Goal: Task Accomplishment & Management: Use online tool/utility

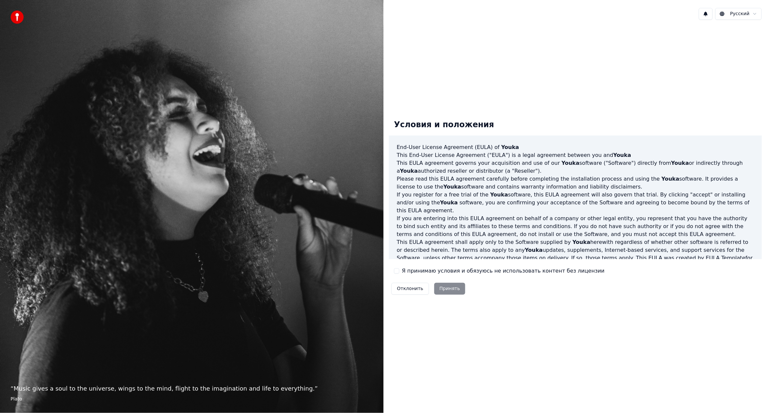
click at [399, 271] on button "Я принимаю условия и обязуюсь не использовать контент без лицензии" at bounding box center [396, 270] width 5 height 5
click at [442, 290] on button "Принять" at bounding box center [449, 289] width 31 height 12
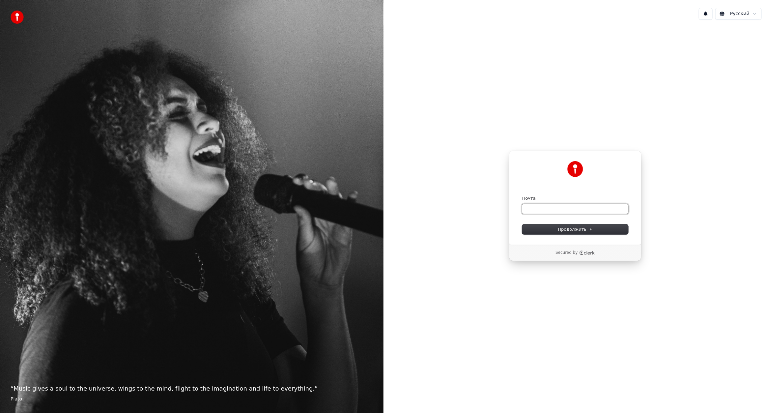
click at [541, 207] on input "Почта" at bounding box center [575, 209] width 106 height 10
click at [574, 227] on span "Продолжить" at bounding box center [575, 229] width 35 height 6
type input "**********"
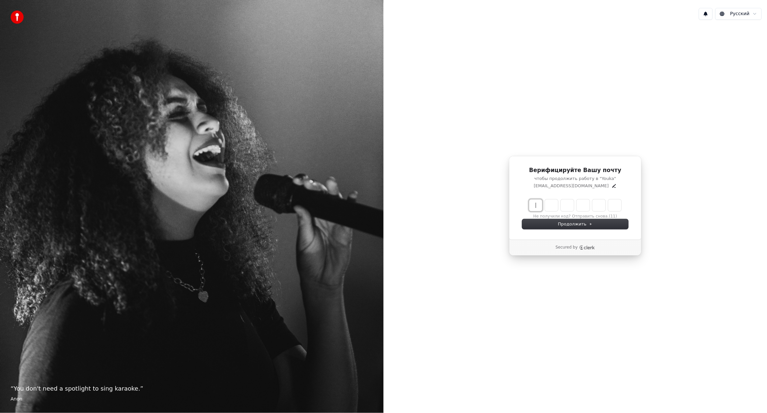
click at [539, 206] on input "Enter verification code" at bounding box center [581, 205] width 105 height 12
type input "******"
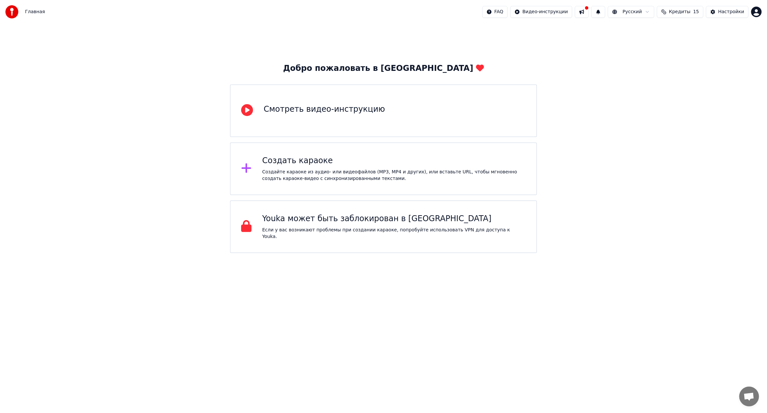
click at [307, 163] on div "Создать караоке" at bounding box center [394, 160] width 264 height 11
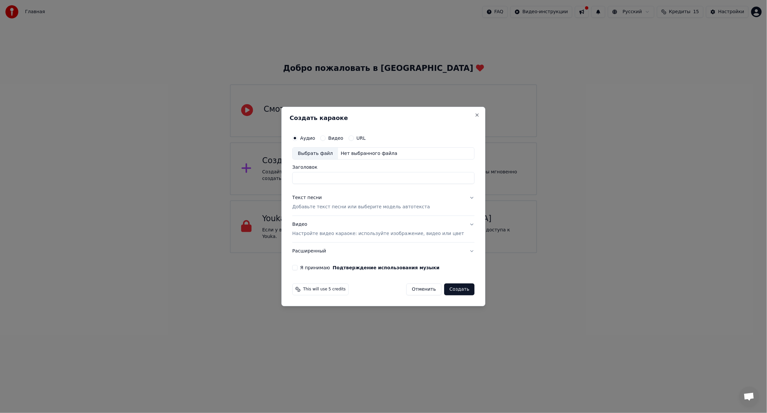
click at [325, 138] on button "Видео" at bounding box center [322, 137] width 5 height 5
click at [321, 176] on input "Заголовок" at bounding box center [383, 178] width 182 height 12
click at [337, 157] on div "Выбрать файл" at bounding box center [315, 154] width 45 height 12
click at [306, 135] on div "Аудио" at bounding box center [303, 137] width 23 height 5
click at [308, 136] on div "Аудио" at bounding box center [303, 137] width 23 height 5
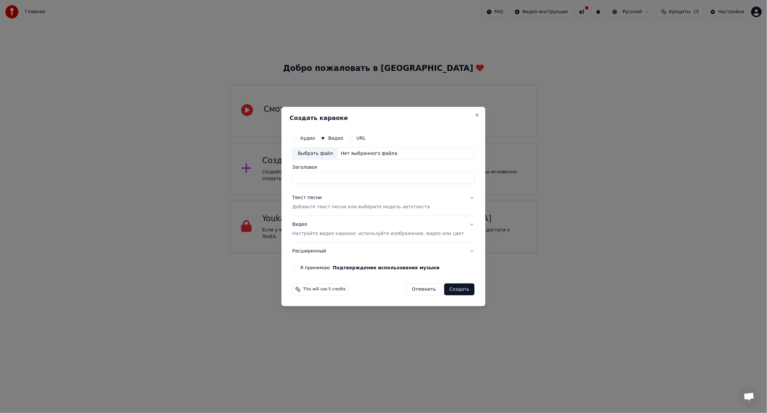
click at [305, 141] on div "Аудио" at bounding box center [303, 137] width 23 height 5
click at [297, 139] on button "Аудио" at bounding box center [294, 137] width 5 height 5
click at [316, 152] on div "Выбрать файл" at bounding box center [315, 154] width 45 height 12
type input "**********"
click at [366, 207] on p "Добавьте текст песни или выберите модель автотекста" at bounding box center [361, 207] width 138 height 7
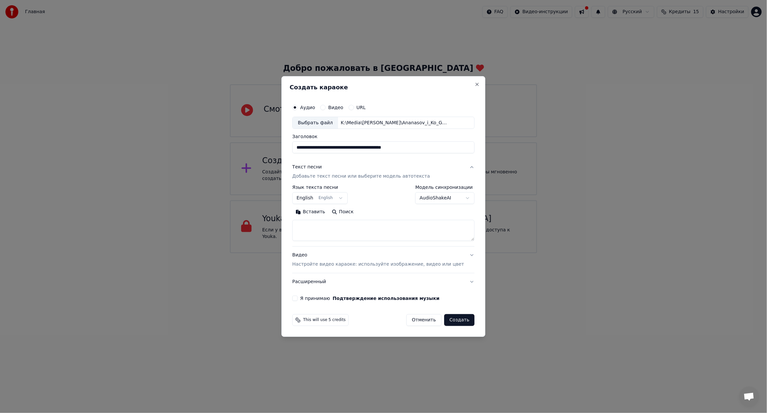
click at [346, 196] on body "**********" at bounding box center [383, 126] width 767 height 253
select select "**"
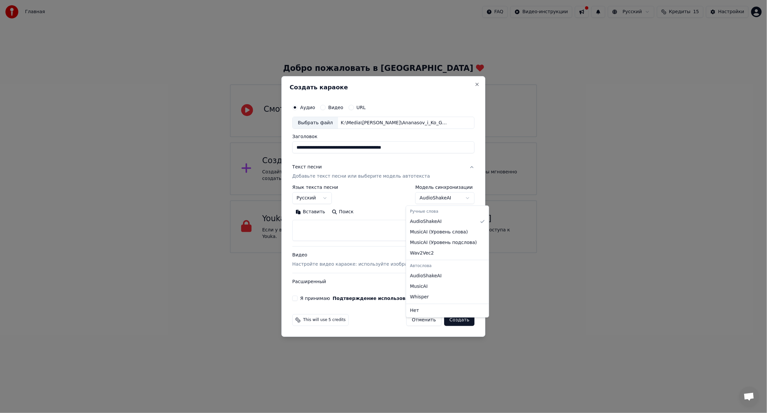
click at [457, 197] on body "**********" at bounding box center [383, 126] width 767 height 253
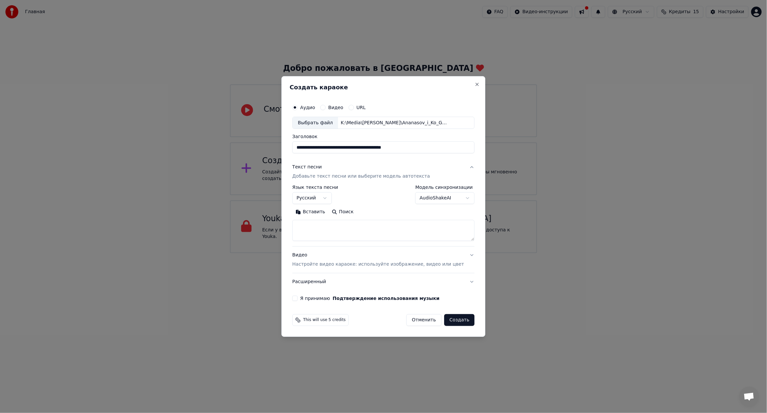
click at [457, 197] on body "**********" at bounding box center [383, 126] width 767 height 253
click at [376, 229] on textarea at bounding box center [383, 230] width 182 height 21
paste textarea "**********"
type textarea "**********"
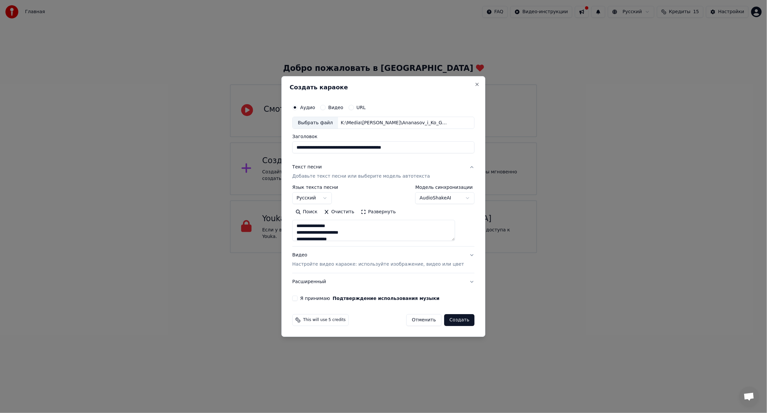
click at [348, 265] on p "Настройте видео караоке: используйте изображение, видео или цвет" at bounding box center [378, 264] width 172 height 7
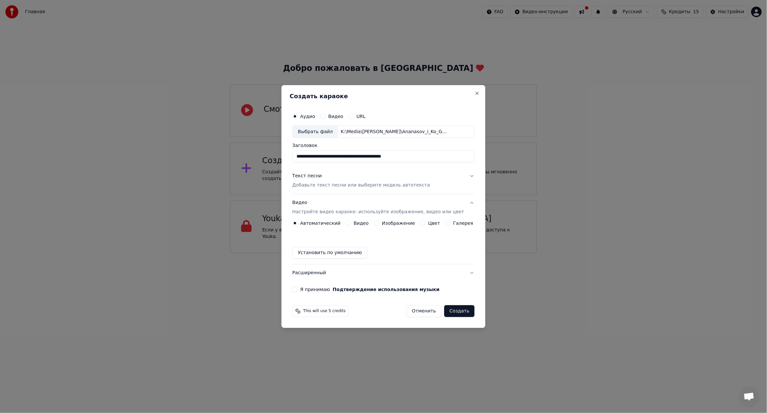
click at [354, 223] on div "Видео" at bounding box center [357, 222] width 23 height 5
click at [351, 223] on button "Видео" at bounding box center [348, 222] width 5 height 5
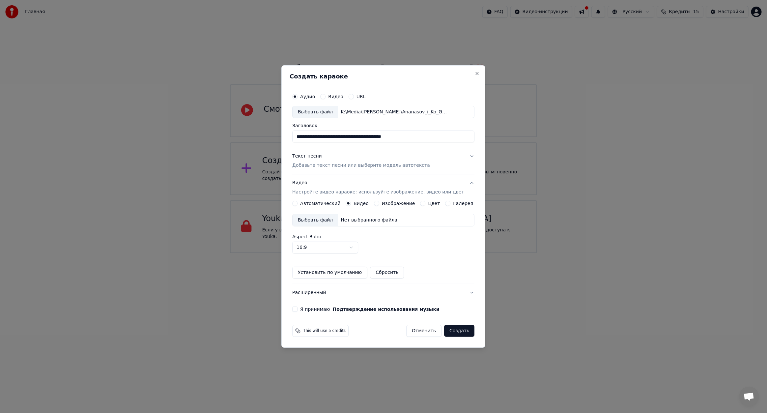
click at [331, 221] on div "Выбрать файл" at bounding box center [315, 220] width 45 height 12
click at [297, 202] on button "Автоматический" at bounding box center [294, 203] width 5 height 5
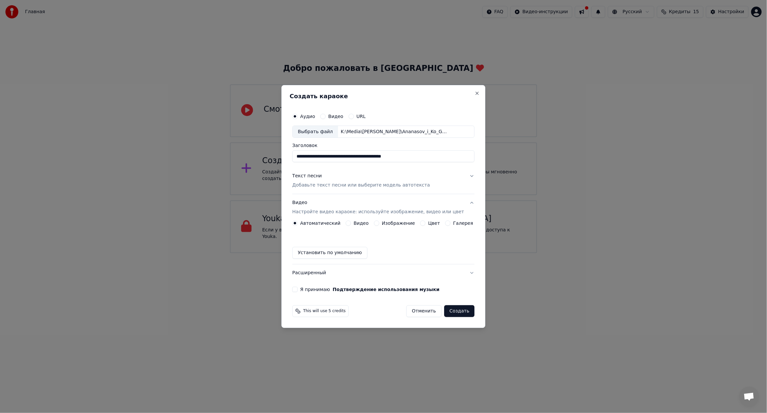
click at [306, 289] on div "Я принимаю Подтверждение использования музыки" at bounding box center [383, 289] width 182 height 5
click at [300, 293] on div "**********" at bounding box center [383, 201] width 187 height 188
click at [297, 289] on button "Я принимаю Подтверждение использования музыки" at bounding box center [294, 289] width 5 height 5
click at [465, 272] on button "Расширенный" at bounding box center [383, 272] width 182 height 17
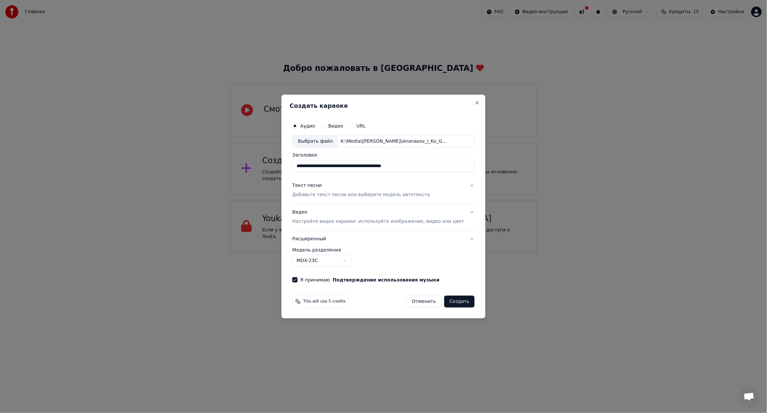
click at [358, 253] on body "**********" at bounding box center [383, 126] width 767 height 253
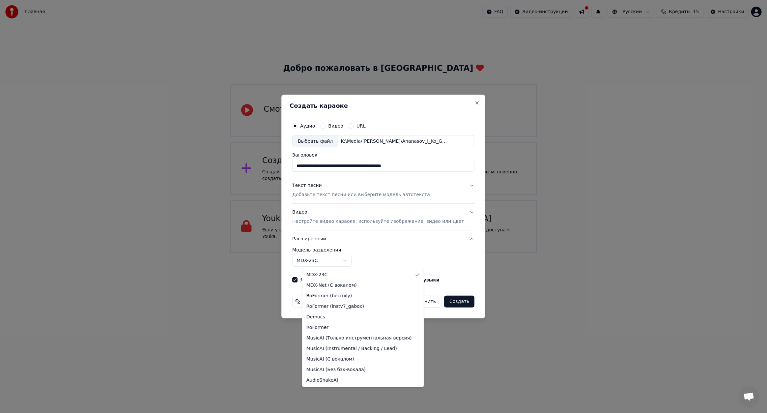
click at [358, 253] on body "**********" at bounding box center [383, 126] width 767 height 253
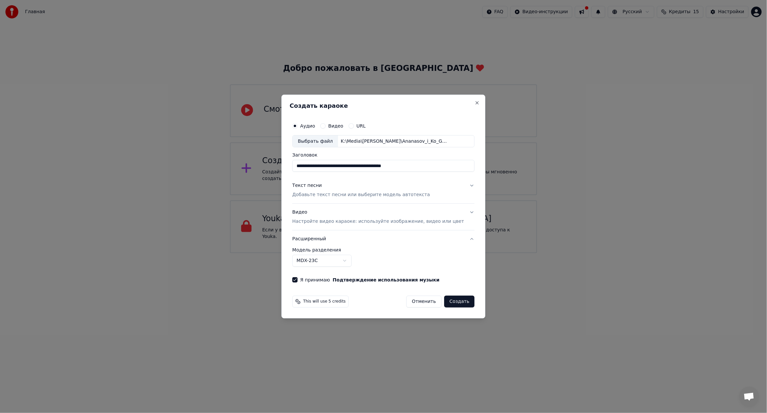
click at [451, 300] on button "Создать" at bounding box center [459, 301] width 30 height 12
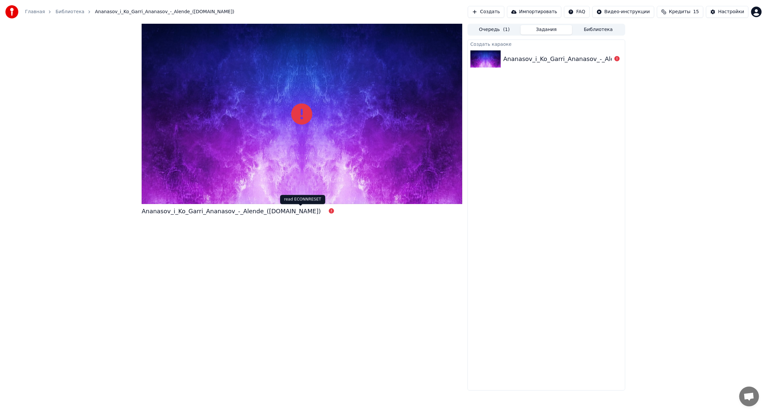
click at [274, 210] on div "Ananasov_i_Ko_Garri_Ananasov_-_Alende_([DOMAIN_NAME])" at bounding box center [231, 211] width 179 height 9
click at [329, 210] on icon at bounding box center [331, 210] width 5 height 5
click at [329, 213] on icon at bounding box center [331, 210] width 5 height 5
click at [563, 60] on div "Ananasov_i_Ko_Garri_Ananasov_-_Alende_([DOMAIN_NAME])" at bounding box center [592, 58] width 179 height 9
click at [553, 58] on div "Ananasov_i_Ko_Garri_Ananasov_-_Alende_([DOMAIN_NAME])" at bounding box center [592, 58] width 179 height 9
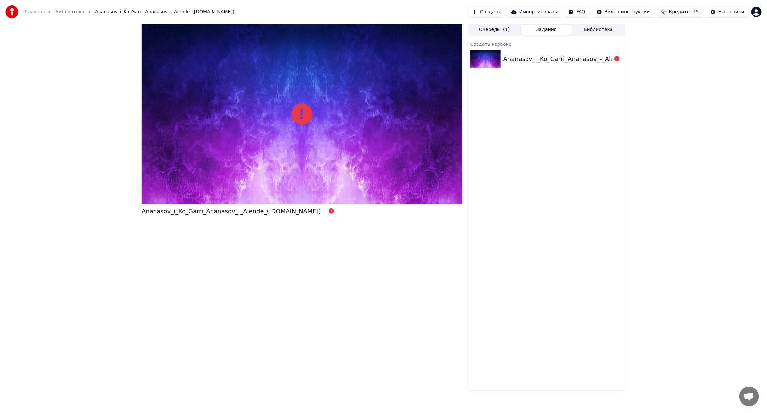
click at [553, 58] on div "Ananasov_i_Ko_Garri_Ananasov_-_Alende_([DOMAIN_NAME])" at bounding box center [592, 58] width 179 height 9
click at [543, 56] on div "Ananasov_i_Ko_Garri_Ananasov_-_Alende_([DOMAIN_NAME])" at bounding box center [592, 58] width 179 height 9
click at [304, 118] on icon at bounding box center [301, 113] width 21 height 21
click at [302, 115] on icon at bounding box center [301, 113] width 21 height 21
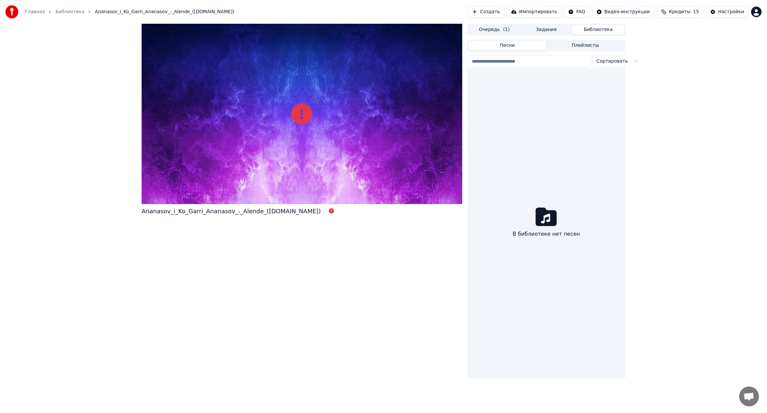
click at [600, 30] on button "Библиотека" at bounding box center [598, 30] width 52 height 10
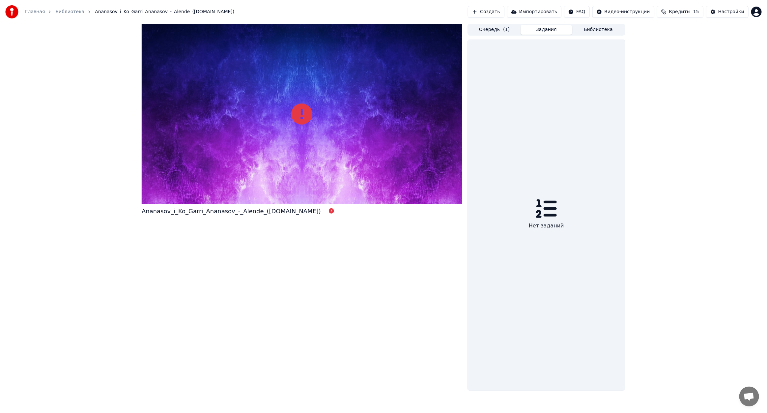
click at [543, 27] on button "Задания" at bounding box center [546, 30] width 52 height 10
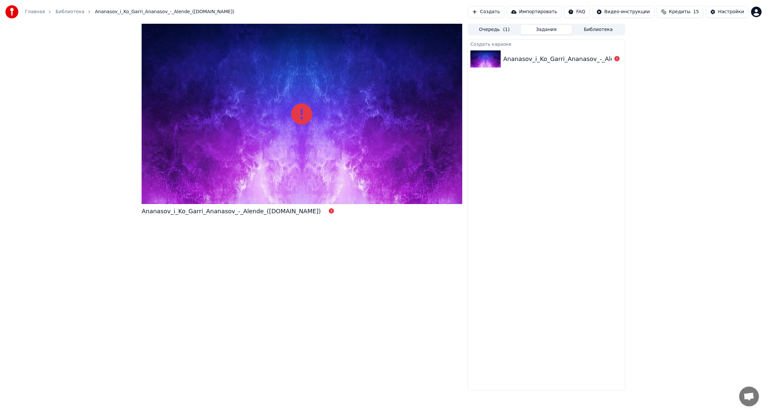
click at [496, 24] on div "Очередь ( 1 ) Задания Библиотека" at bounding box center [546, 30] width 158 height 12
click at [493, 26] on button "Очередь ( 1 )" at bounding box center [494, 30] width 52 height 10
click at [490, 51] on img at bounding box center [492, 50] width 30 height 17
click at [515, 48] on div "Ananasov_i_Ko_Garri_Ananasov_-_Alende_([DOMAIN_NAME])" at bounding box center [599, 50] width 179 height 9
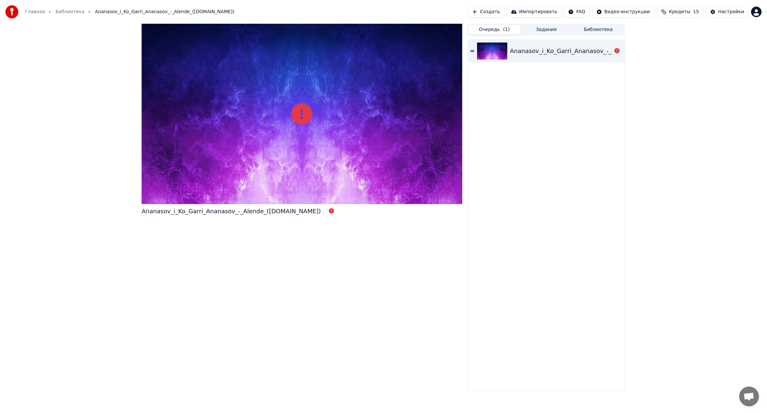
click at [515, 48] on div "Ananasov_i_Ko_Garri_Ananasov_-_Alende_([DOMAIN_NAME])" at bounding box center [599, 50] width 179 height 9
click at [506, 49] on img at bounding box center [492, 50] width 30 height 17
click at [302, 114] on icon at bounding box center [301, 113] width 21 height 21
click at [302, 112] on icon at bounding box center [301, 113] width 21 height 21
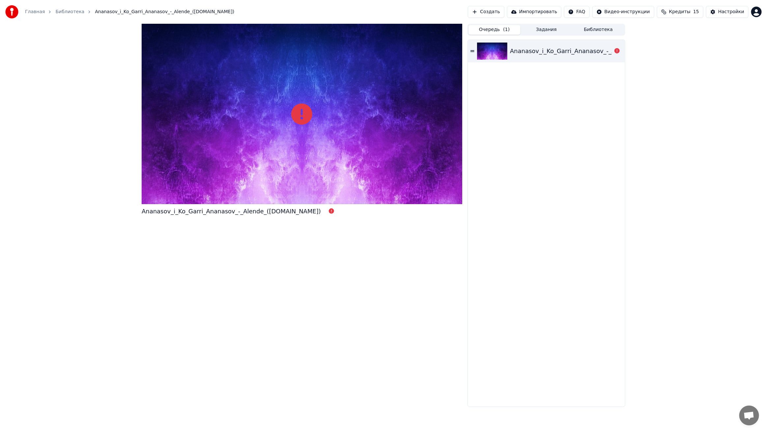
click at [302, 119] on div at bounding box center [302, 114] width 321 height 180
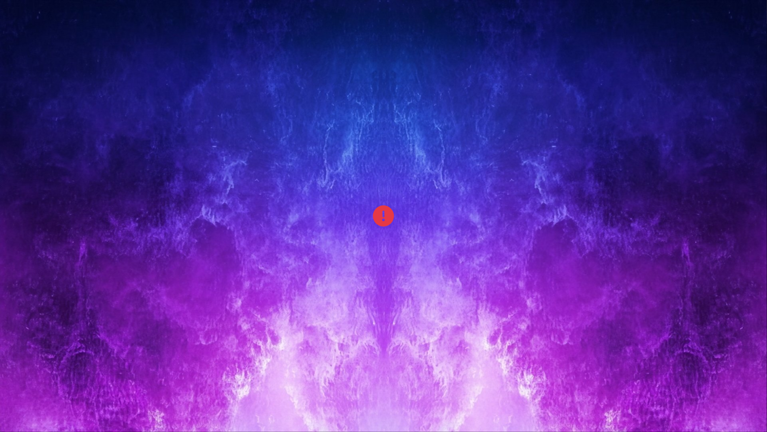
drag, startPoint x: 3, startPoint y: 8, endPoint x: 12, endPoint y: 14, distance: 10.3
click at [6, 11] on div at bounding box center [383, 216] width 767 height 432
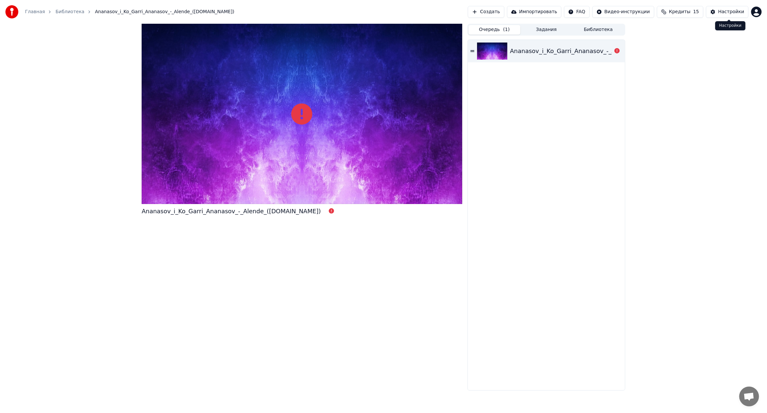
click at [735, 11] on div "Настройки" at bounding box center [731, 12] width 26 height 7
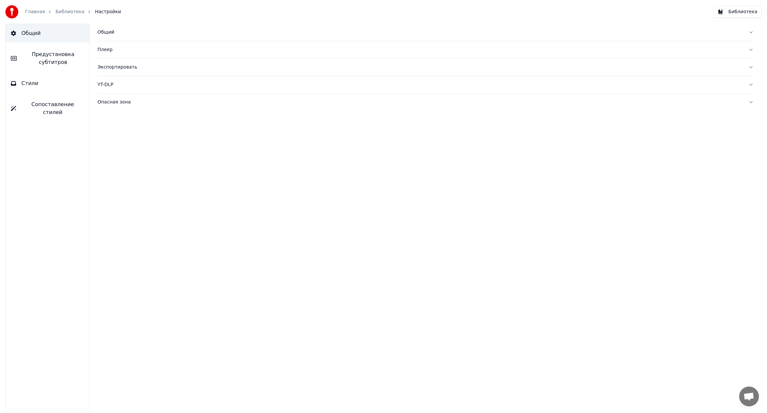
click at [26, 9] on link "Главная" at bounding box center [35, 12] width 20 height 7
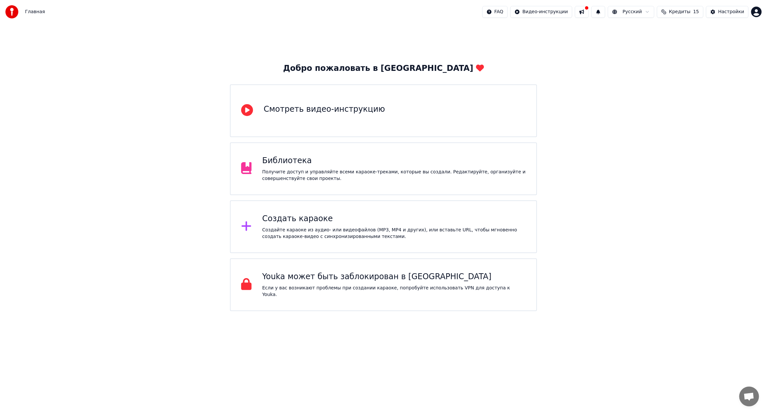
click at [314, 116] on div "Смотреть видео-инструкцию" at bounding box center [324, 110] width 121 height 13
